Goal: Information Seeking & Learning: Learn about a topic

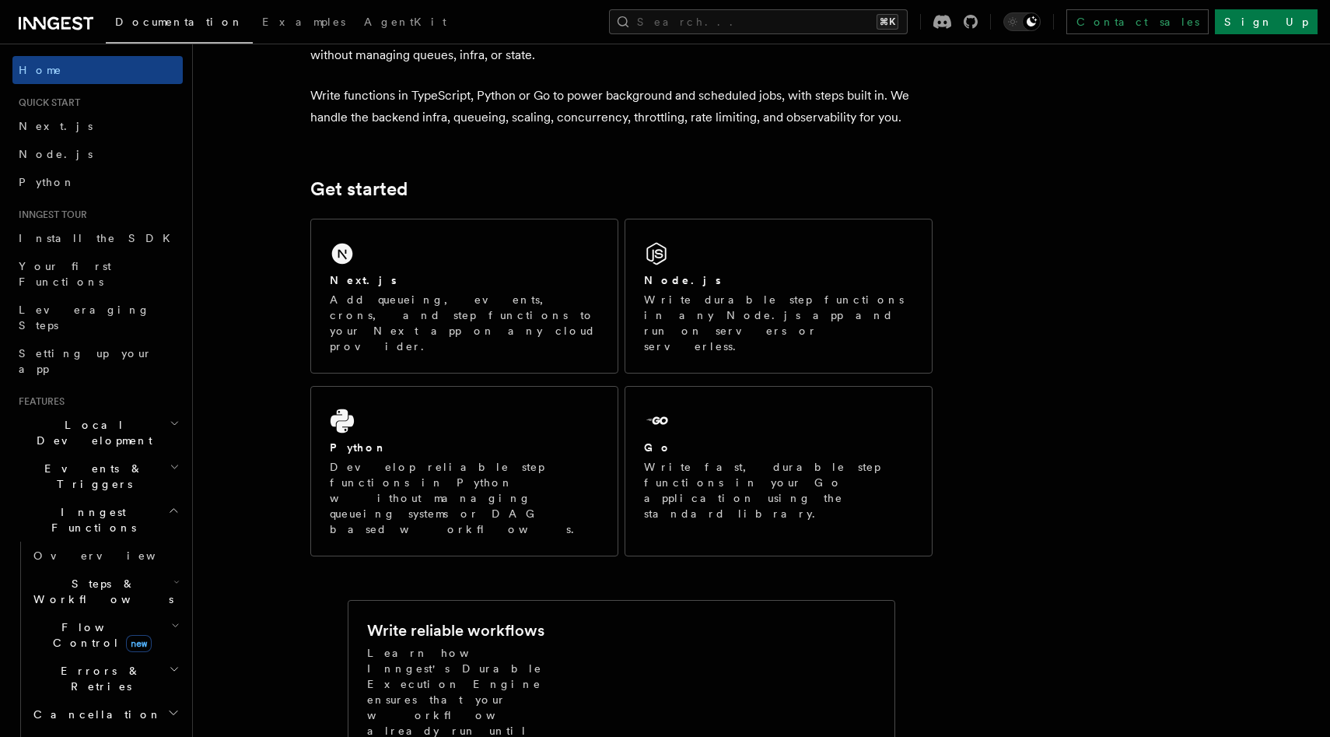
scroll to position [107, 0]
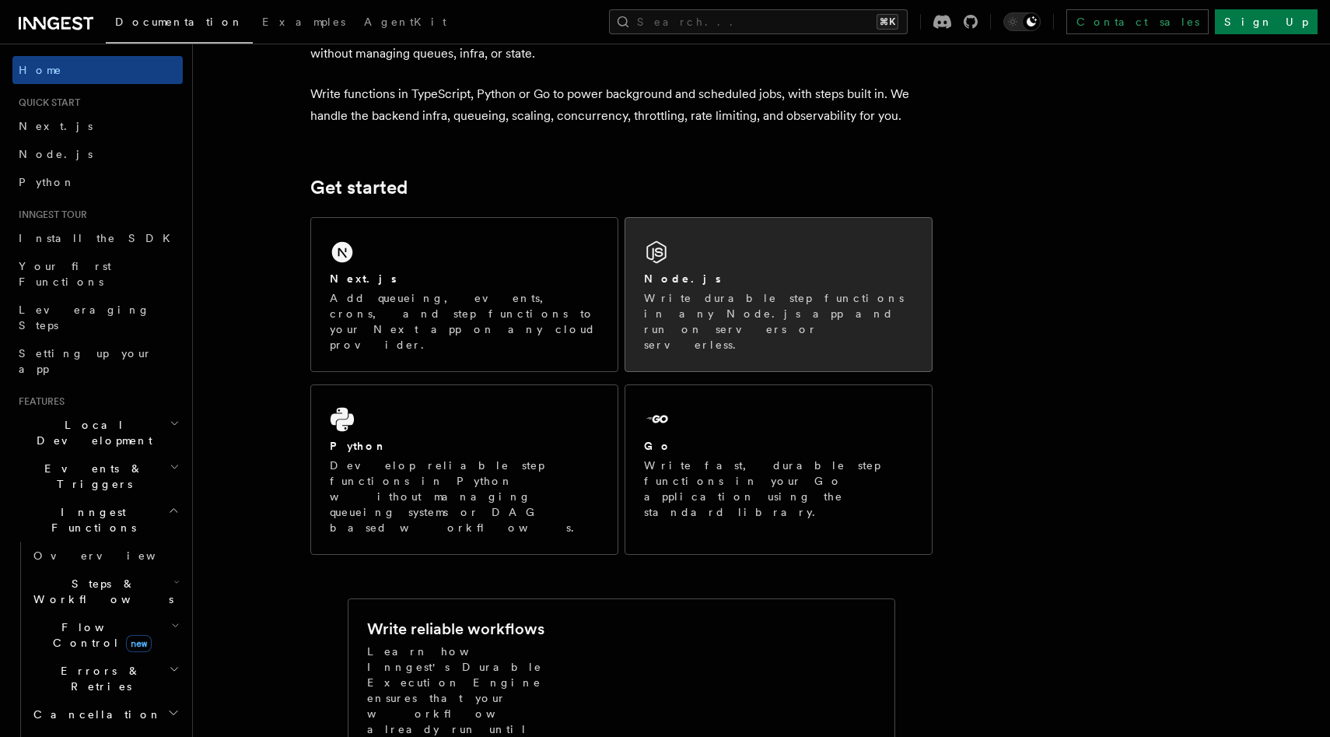
click at [675, 234] on div "Node.js Write durable step functions in any Node.js app and run on servers or s…" at bounding box center [778, 294] width 307 height 153
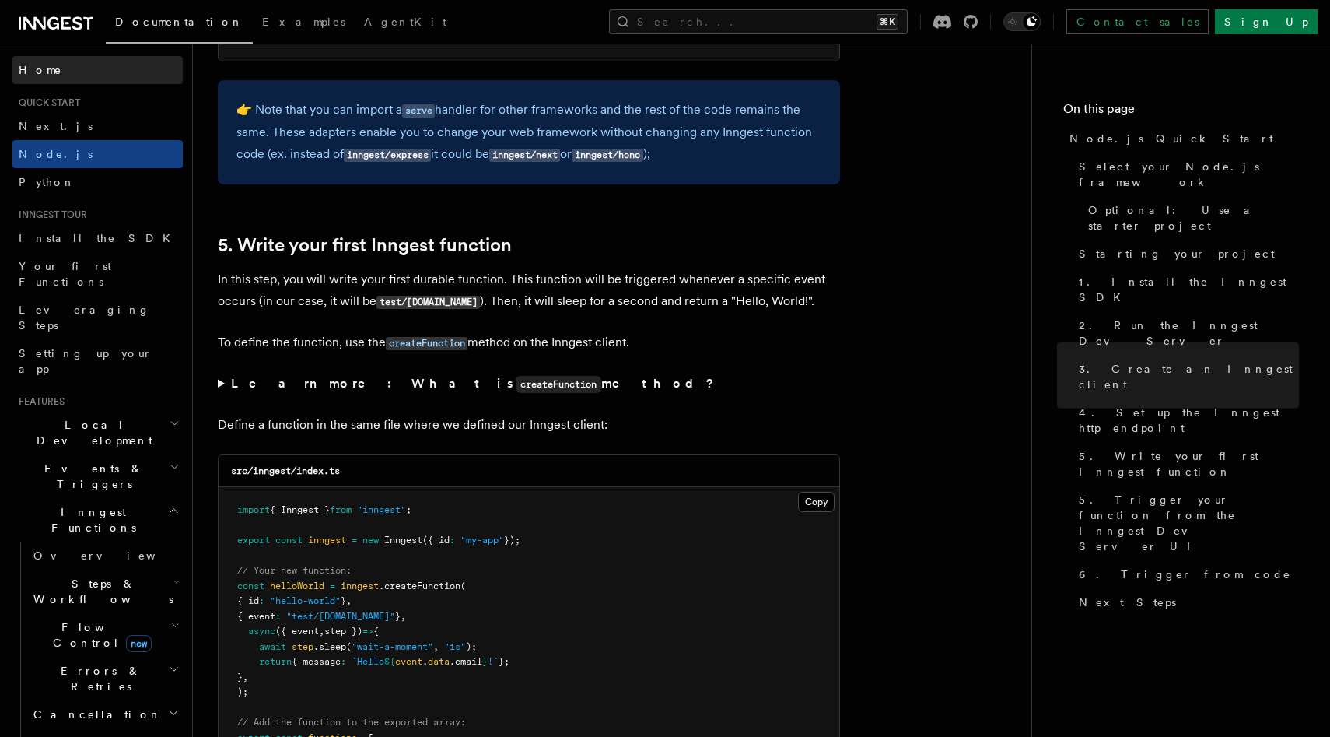
scroll to position [2720, 0]
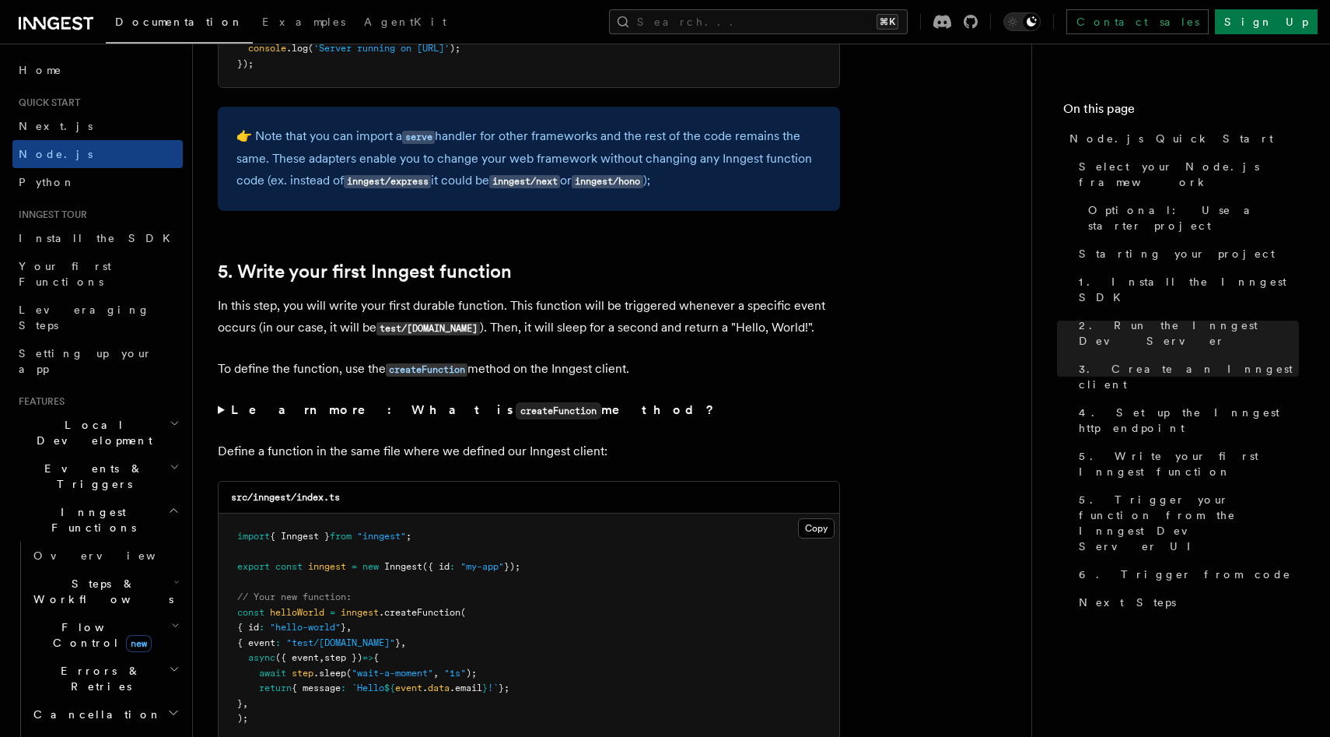
click at [46, 19] on icon at bounding box center [56, 23] width 75 height 19
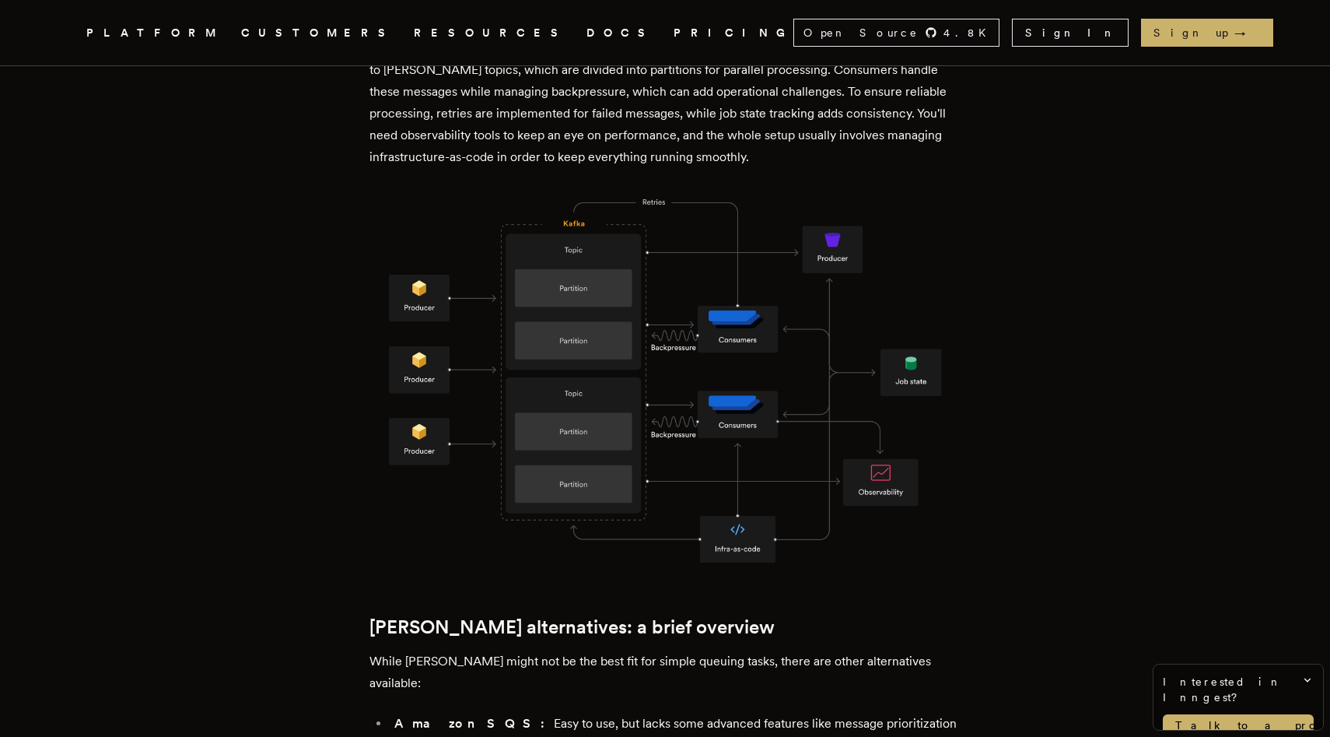
scroll to position [1189, 0]
